Goal: Task Accomplishment & Management: Complete application form

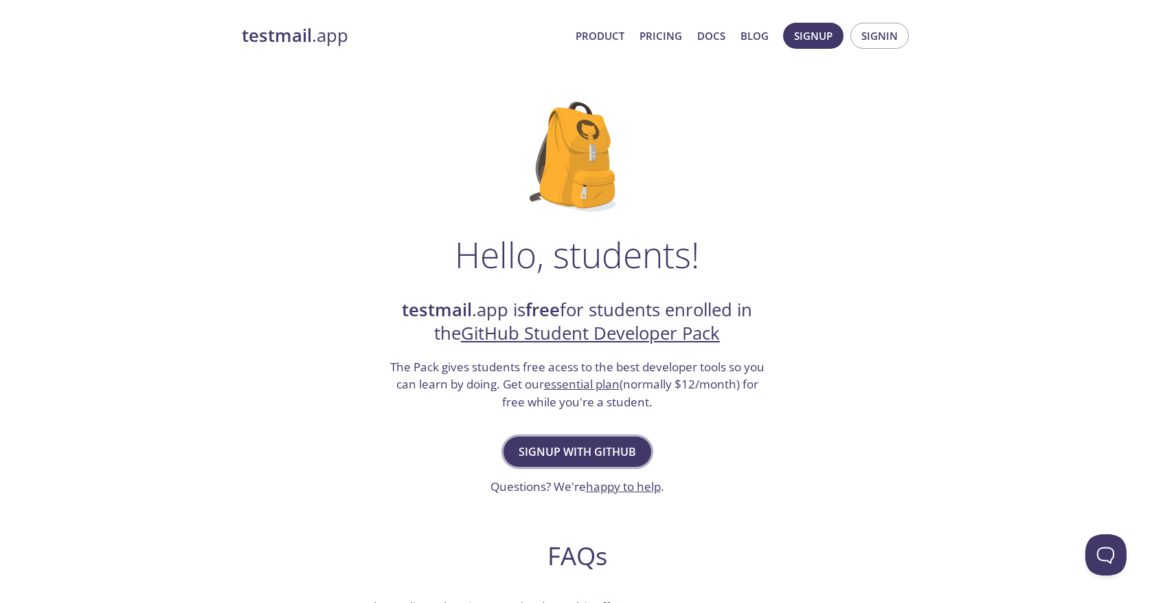
click at [596, 450] on span "Signup with GitHub" at bounding box center [577, 451] width 117 height 19
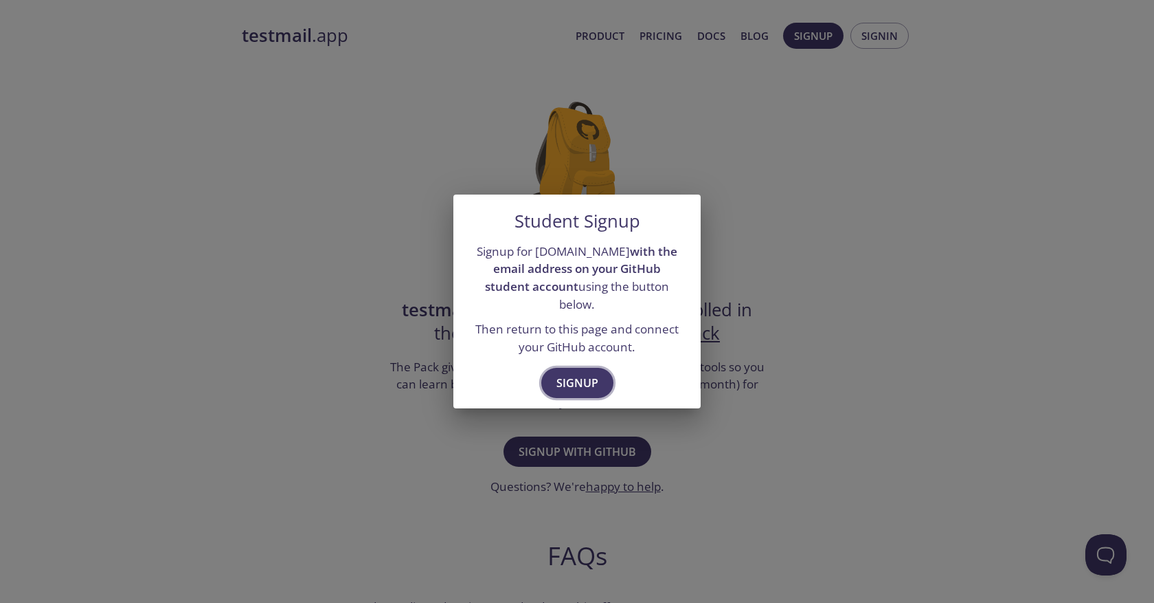
click at [578, 373] on span "Signup" at bounding box center [577, 382] width 42 height 19
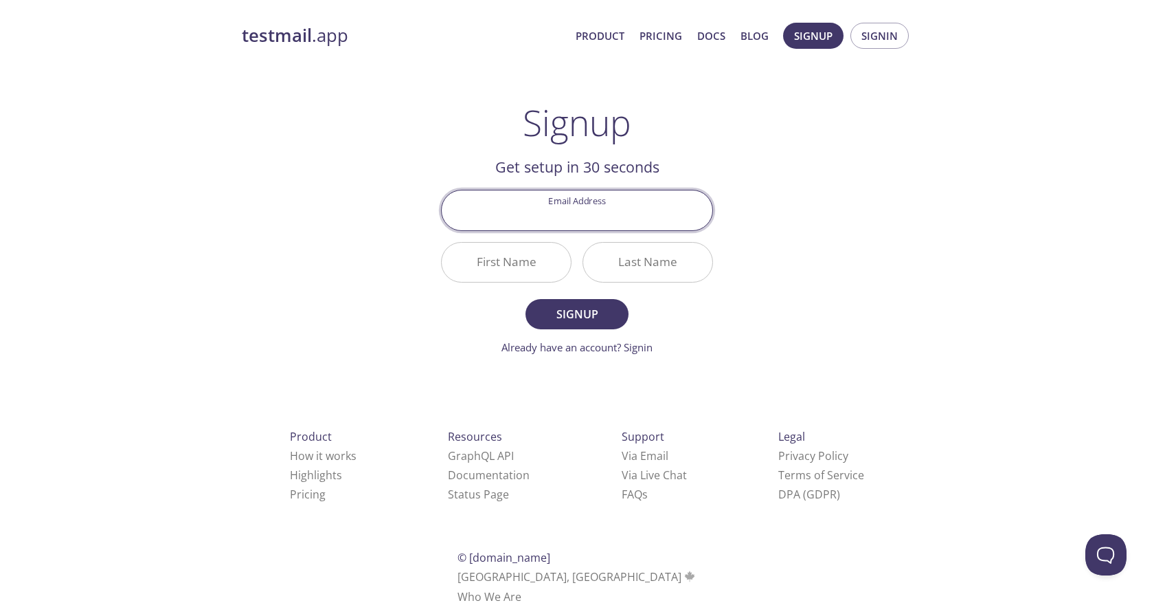
click at [577, 219] on input "Email Address" at bounding box center [577, 209] width 271 height 39
type input "[EMAIL_ADDRESS][DOMAIN_NAME]"
click at [512, 269] on input "First Name" at bounding box center [506, 262] width 129 height 39
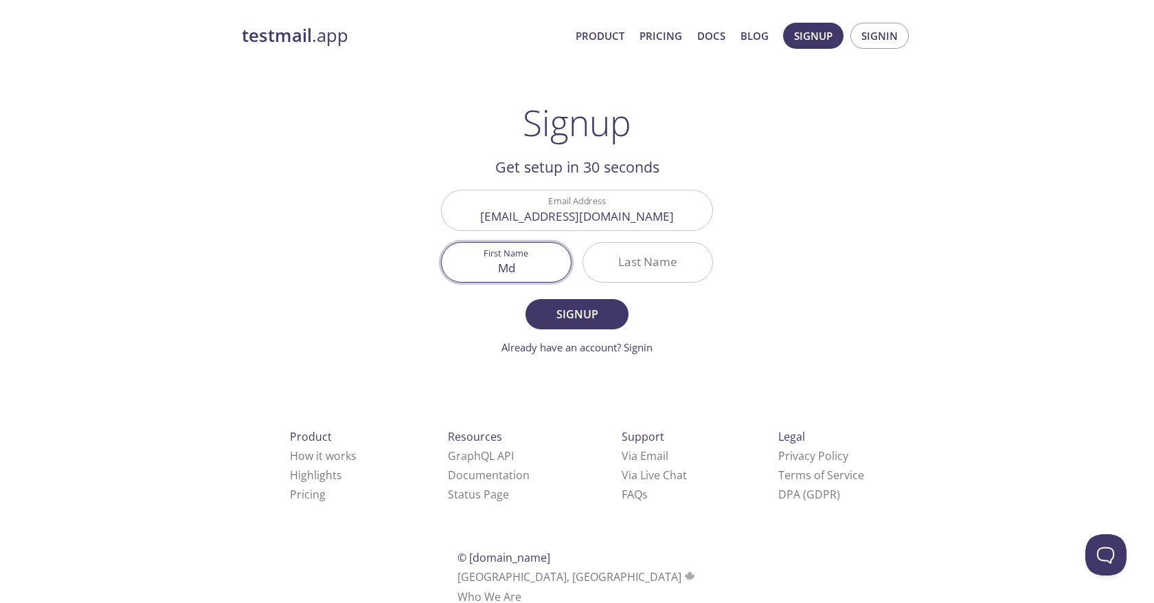
type input "Md"
type input "[PERSON_NAME]"
click at [554, 308] on span "Signup" at bounding box center [577, 313] width 73 height 19
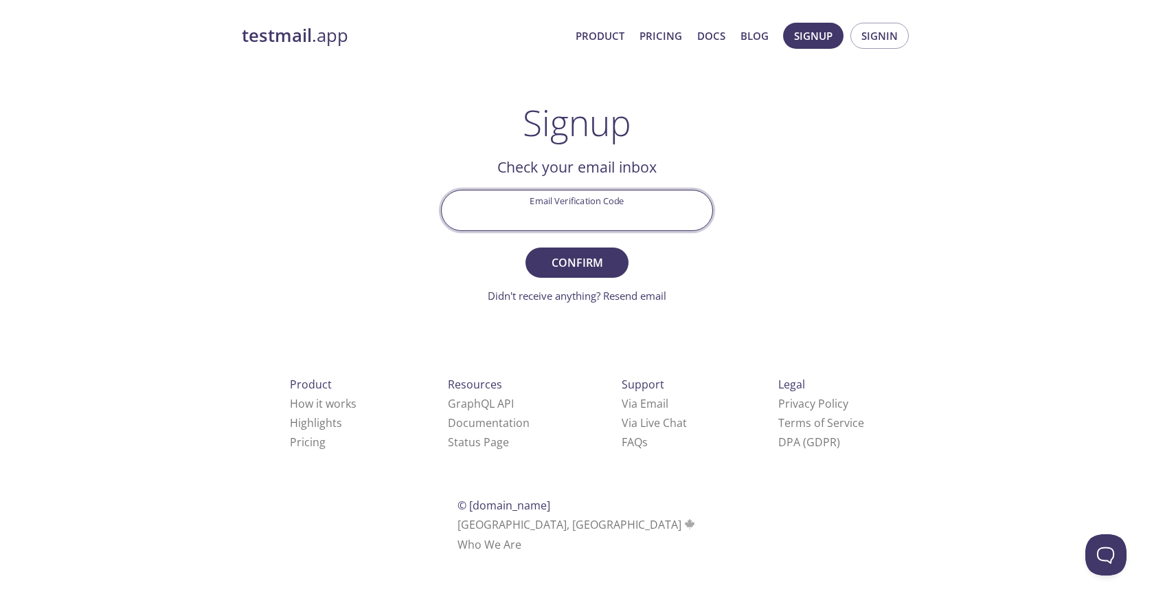
click at [597, 216] on input "Email Verification Code" at bounding box center [577, 209] width 271 height 39
paste input "RDFS6G3"
type input "RDFS6G3"
click at [574, 260] on span "Confirm" at bounding box center [577, 262] width 73 height 19
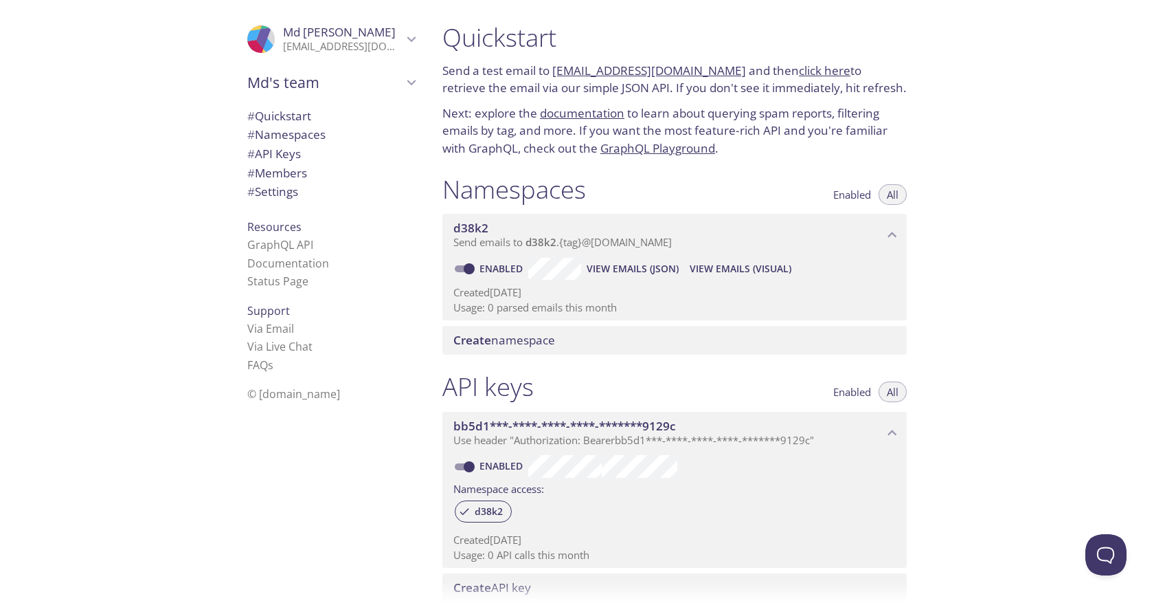
click at [481, 341] on span "Create" at bounding box center [472, 340] width 38 height 16
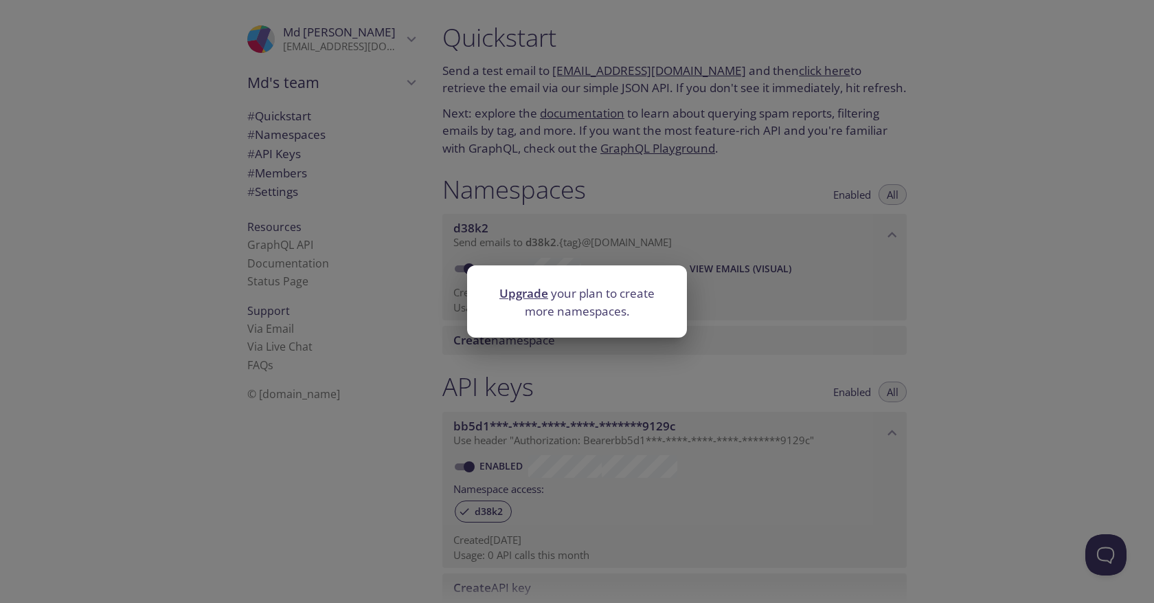
click at [437, 361] on div "Upgrade your plan to create more namespaces." at bounding box center [577, 301] width 1154 height 603
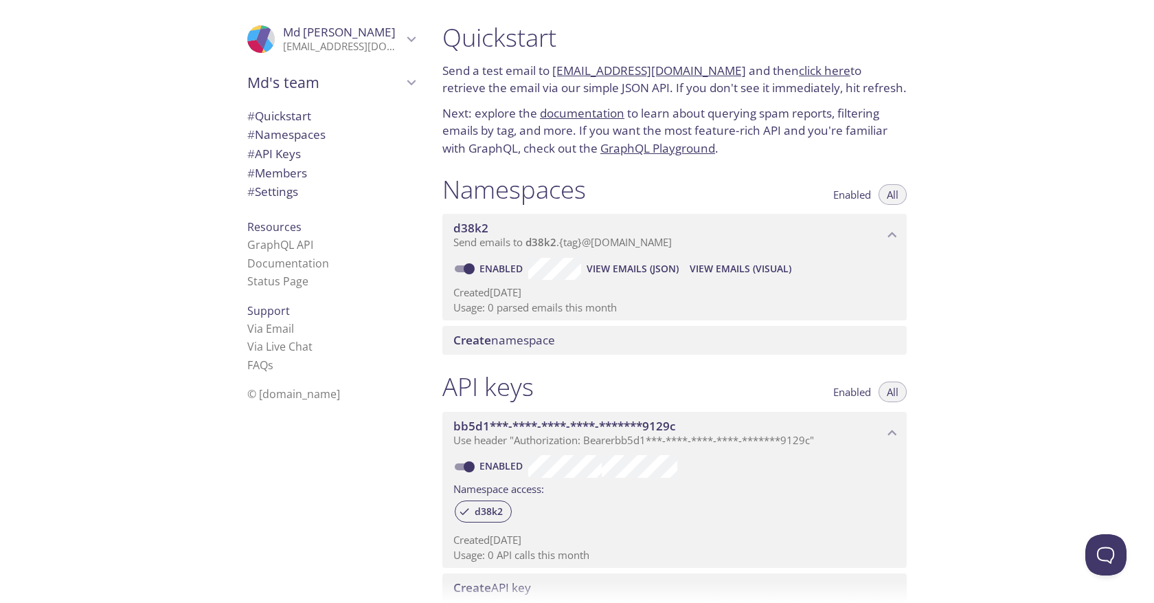
click at [844, 236] on p "Send emails to d38k2 . {tag} @inbox.testmail.app" at bounding box center [668, 243] width 430 height 14
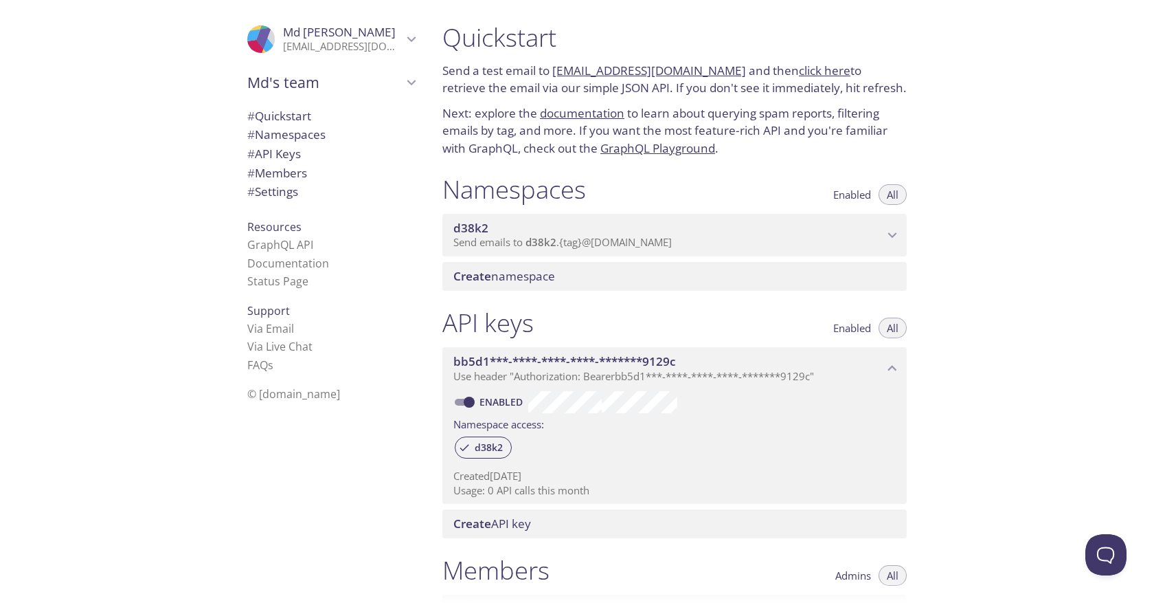
click at [844, 236] on p "Send emails to d38k2 . {tag} @inbox.testmail.app" at bounding box center [668, 243] width 430 height 14
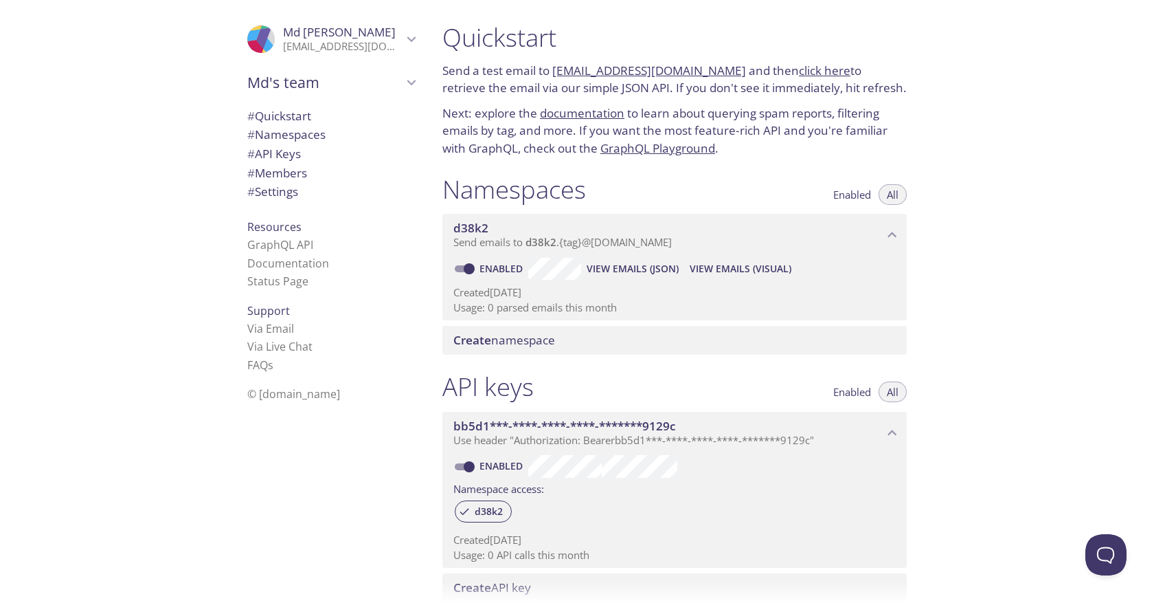
click at [844, 236] on p "Send emails to d38k2 . {tag} @inbox.testmail.app" at bounding box center [668, 243] width 430 height 14
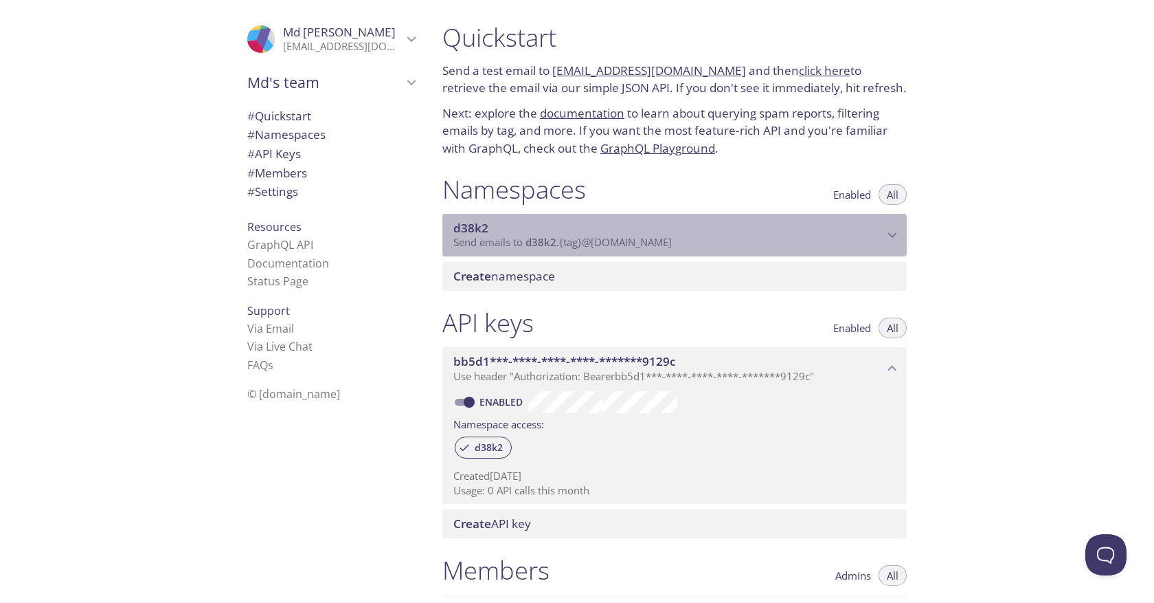
click at [868, 234] on span "d38k2" at bounding box center [668, 228] width 430 height 15
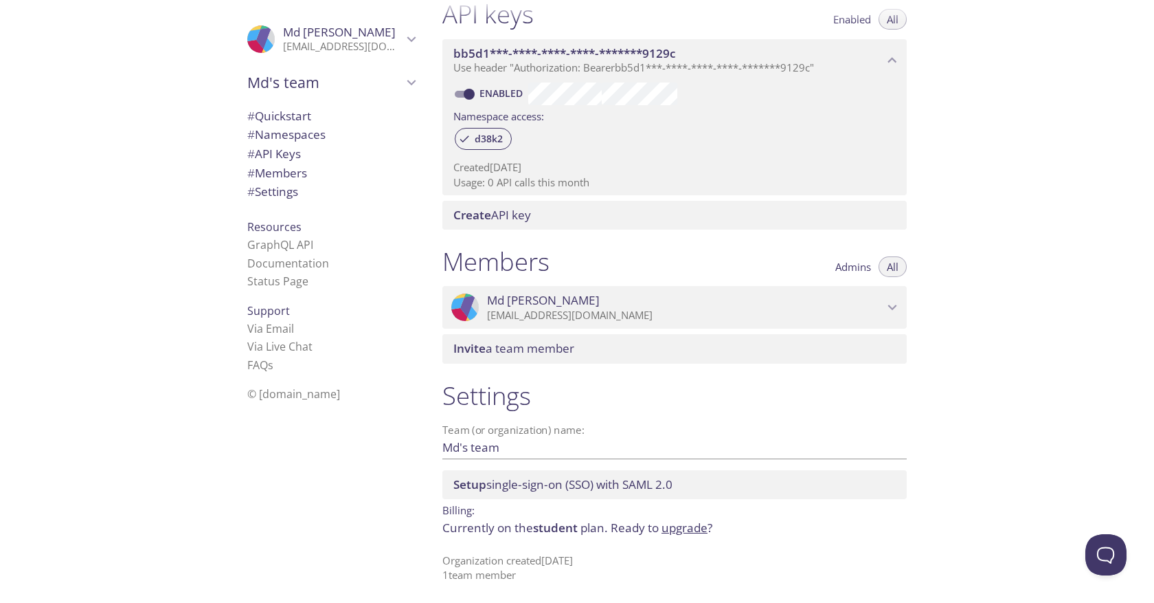
scroll to position [374, 0]
click at [397, 46] on p "[EMAIL_ADDRESS][DOMAIN_NAME]" at bounding box center [343, 47] width 120 height 14
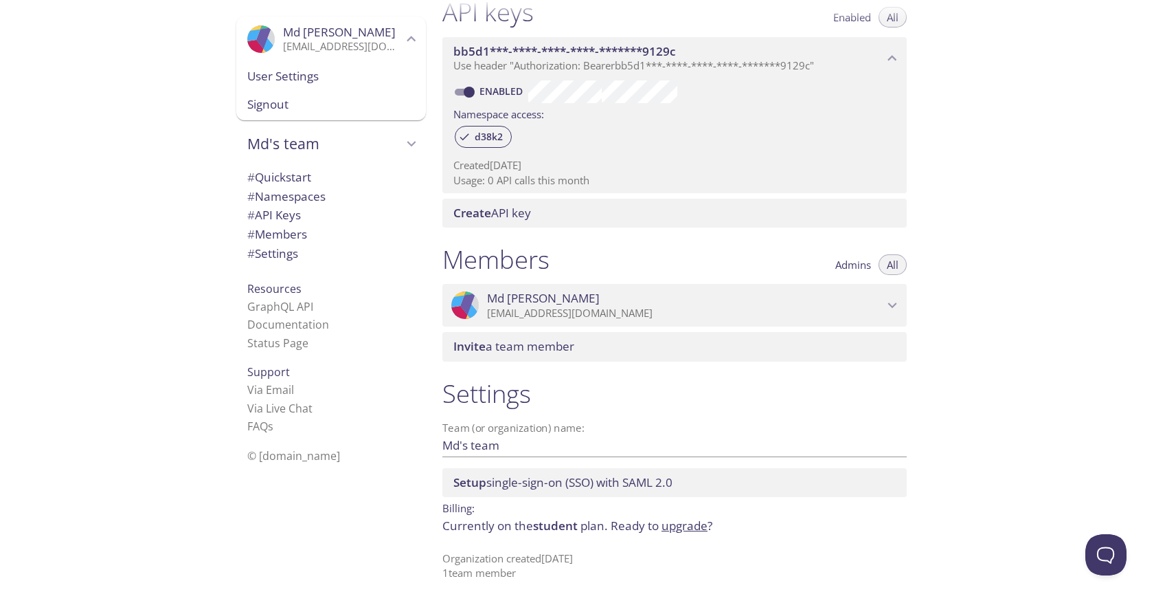
click at [389, 144] on span "Md's team" at bounding box center [324, 143] width 155 height 19
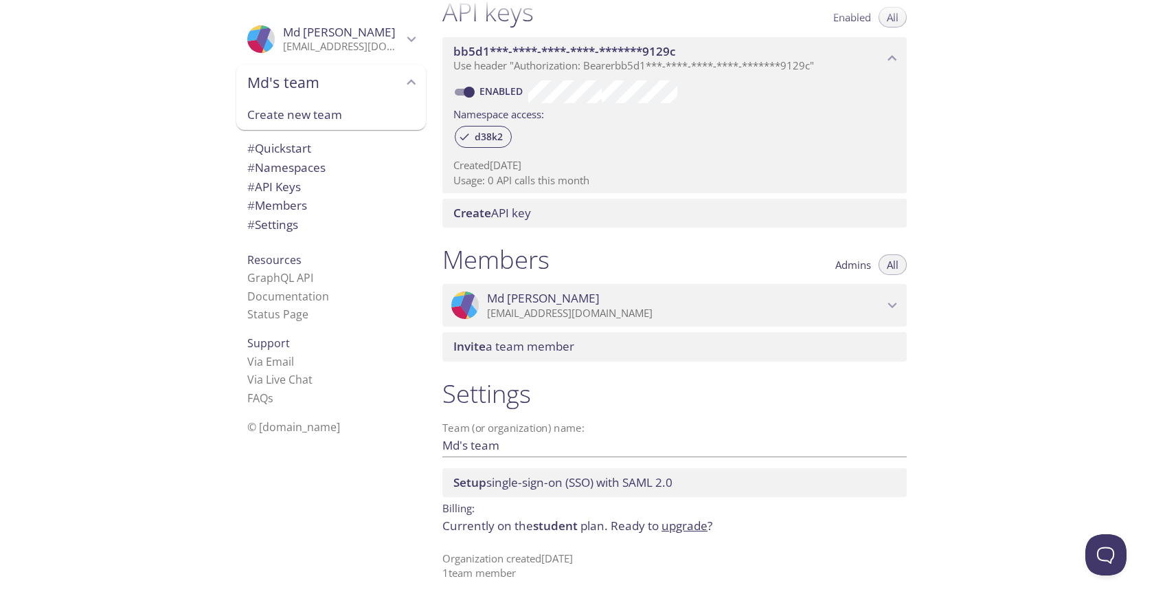
click at [163, 245] on div ".cls-1 { fill: #6d5ca8; } .cls-2 { fill: #3fc191; } .cls-3 { fill: #3b4752; } .…" at bounding box center [215, 301] width 431 height 603
click at [279, 154] on span "# Quickstart" at bounding box center [279, 148] width 64 height 16
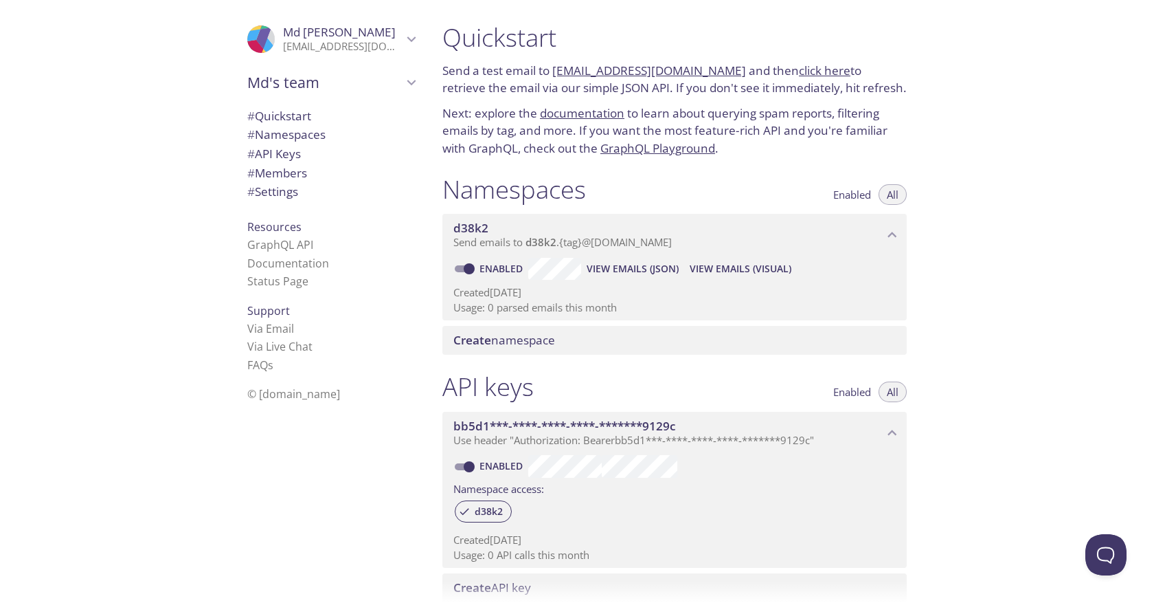
click at [817, 71] on link "click here" at bounding box center [825, 71] width 52 height 16
click at [183, 376] on div ".cls-1 { fill: #6d5ca8; } .cls-2 { fill: #3fc191; } .cls-3 { fill: #3b4752; } .…" at bounding box center [215, 301] width 431 height 603
